Goal: Transaction & Acquisition: Obtain resource

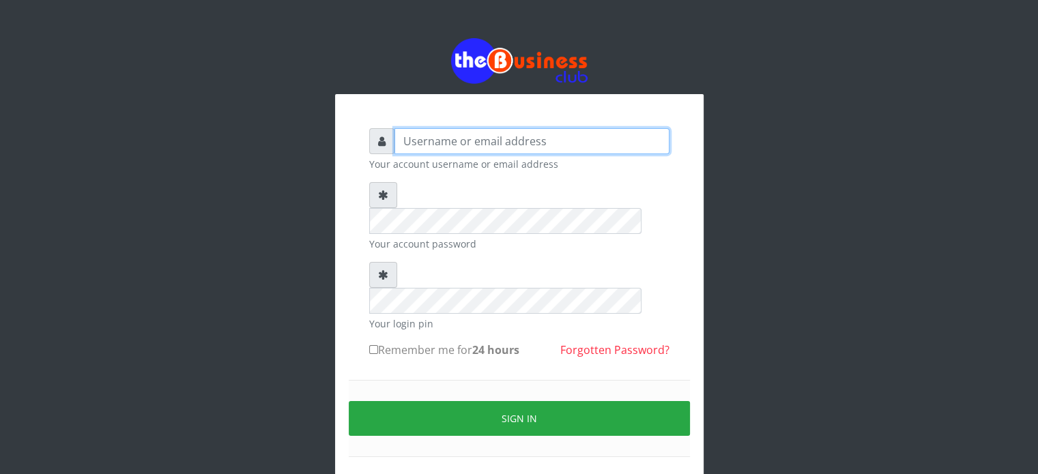
click at [434, 141] on input "text" at bounding box center [531, 141] width 275 height 26
type input "[EMAIL_ADDRESS][DOMAIN_NAME]"
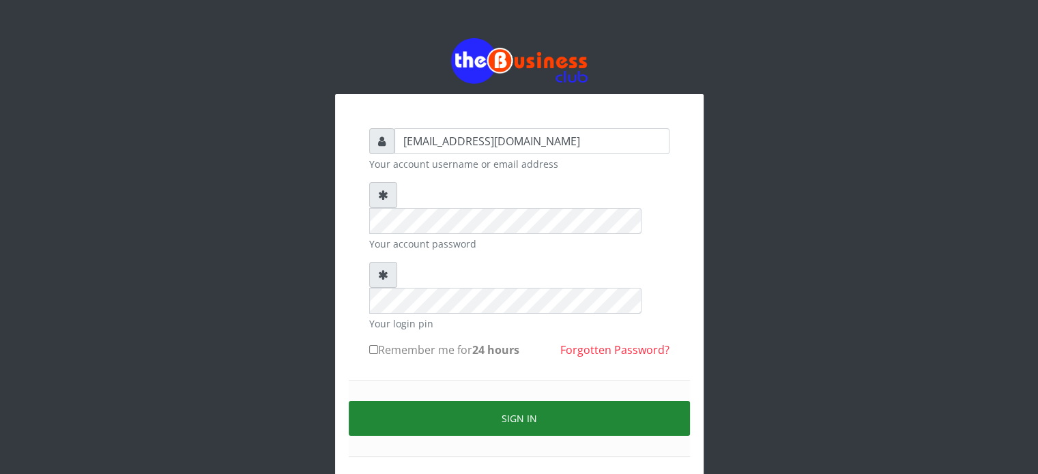
click at [499, 401] on button "Sign in" at bounding box center [519, 418] width 341 height 35
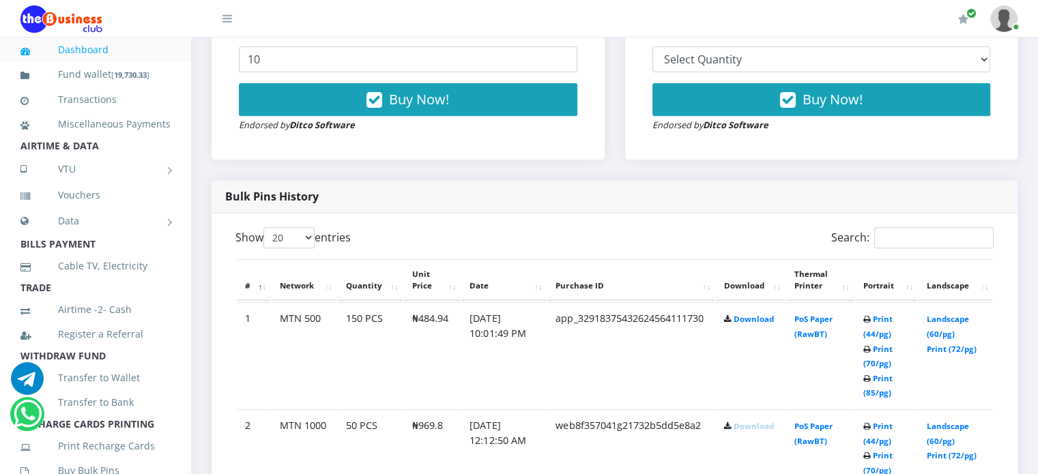
scroll to position [579, 0]
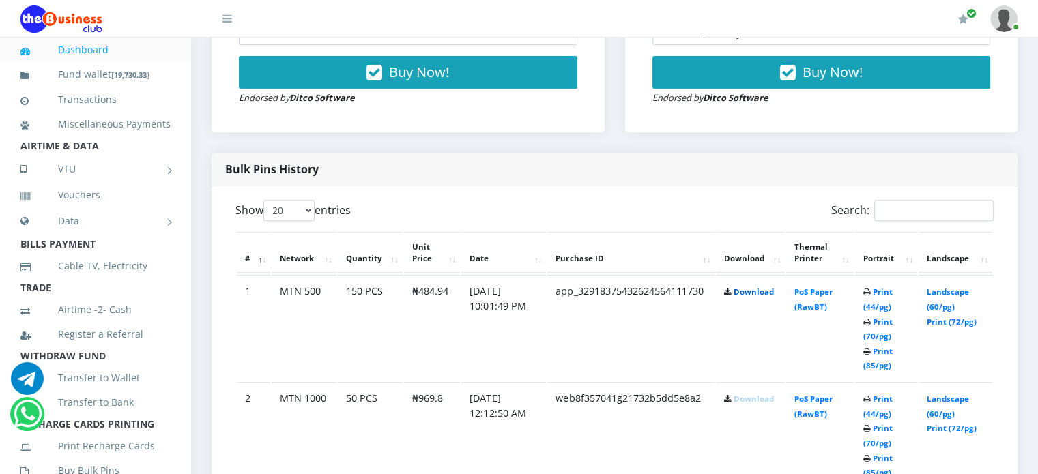
click at [748, 287] on link "Download" at bounding box center [753, 292] width 40 height 10
